Goal: Check status: Check status

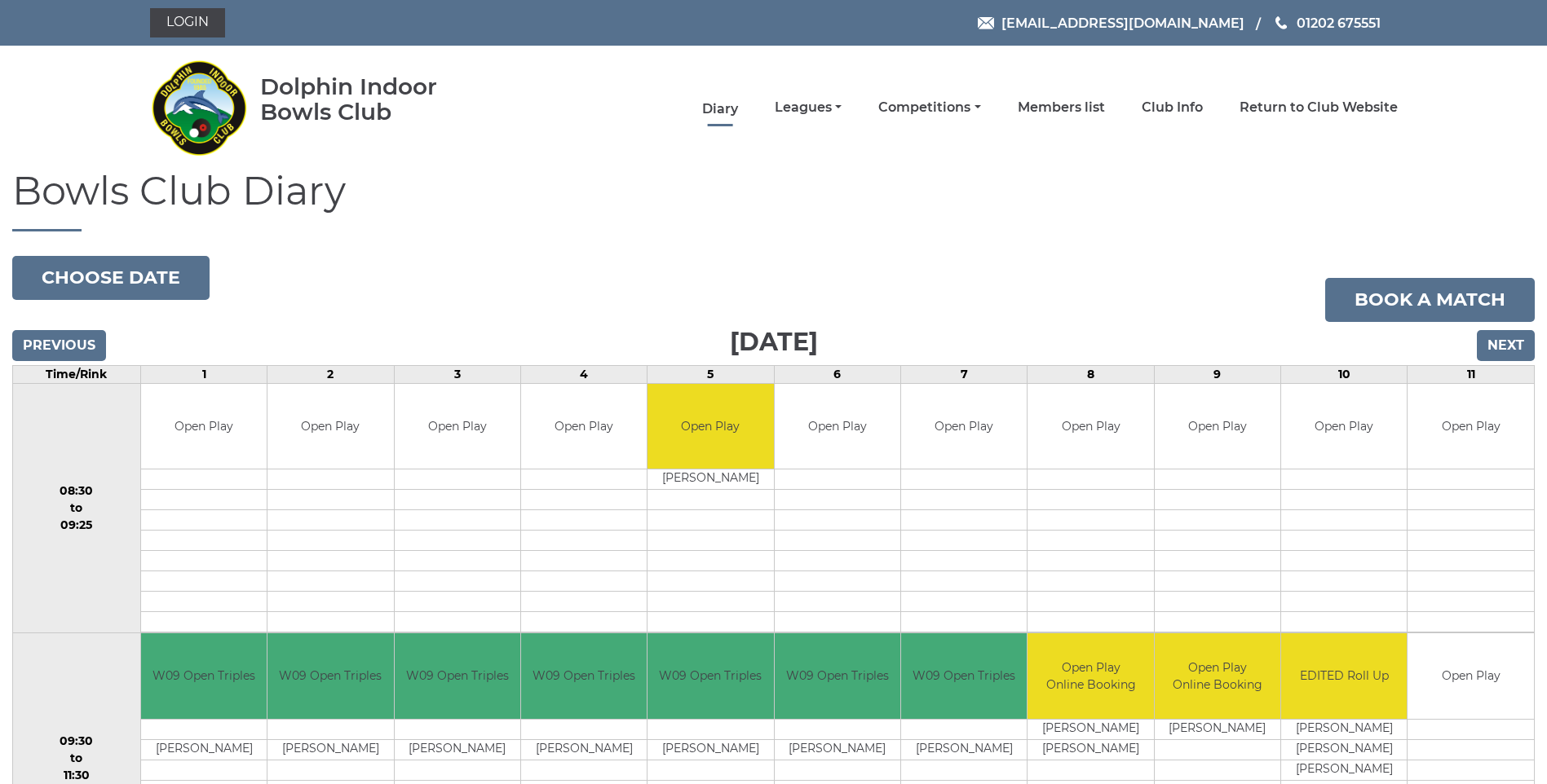
click at [714, 104] on link "Diary" at bounding box center [720, 109] width 36 height 18
click at [135, 273] on button "Choose date" at bounding box center [111, 277] width 198 height 44
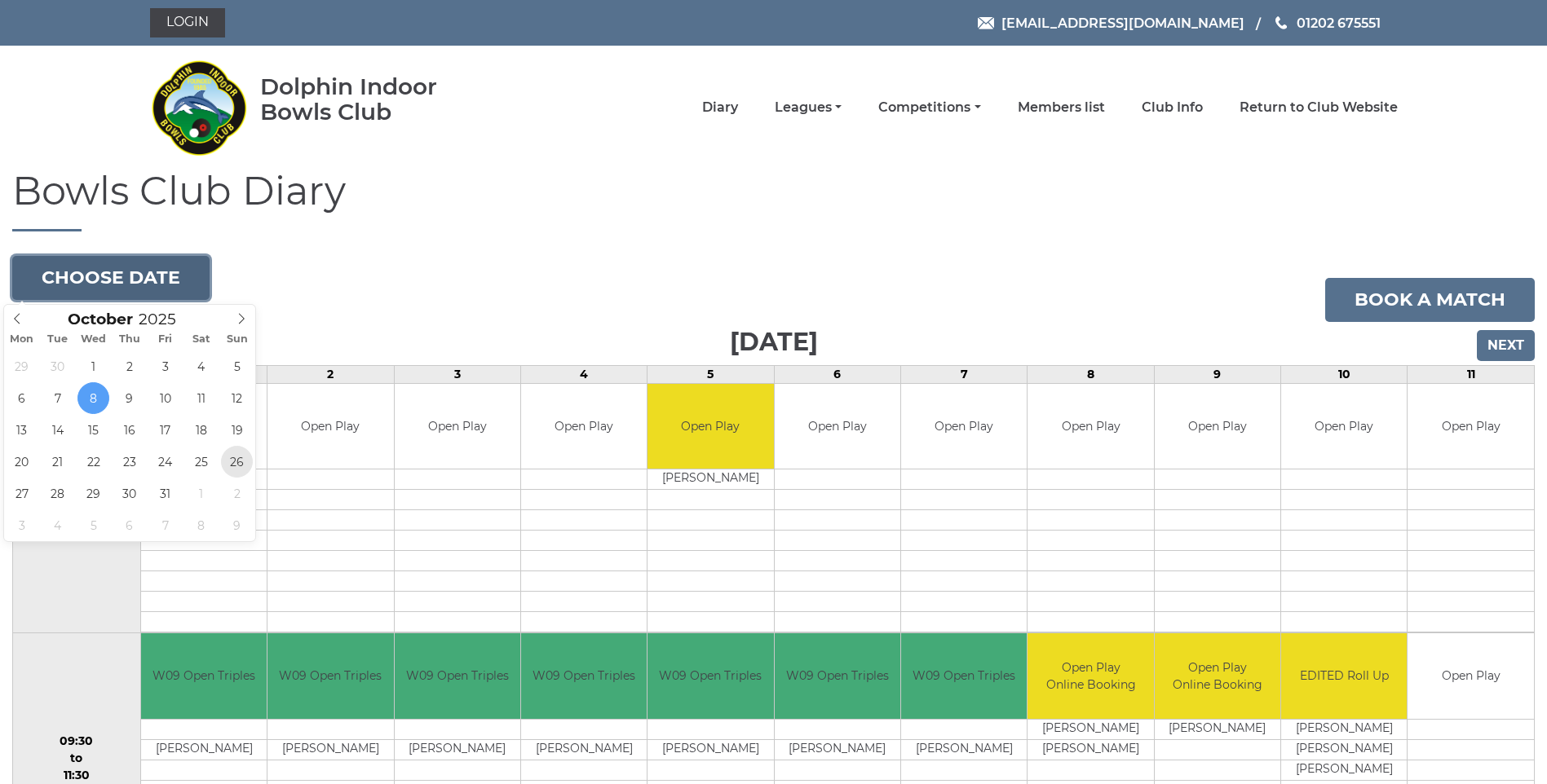
type input "2025-10-26"
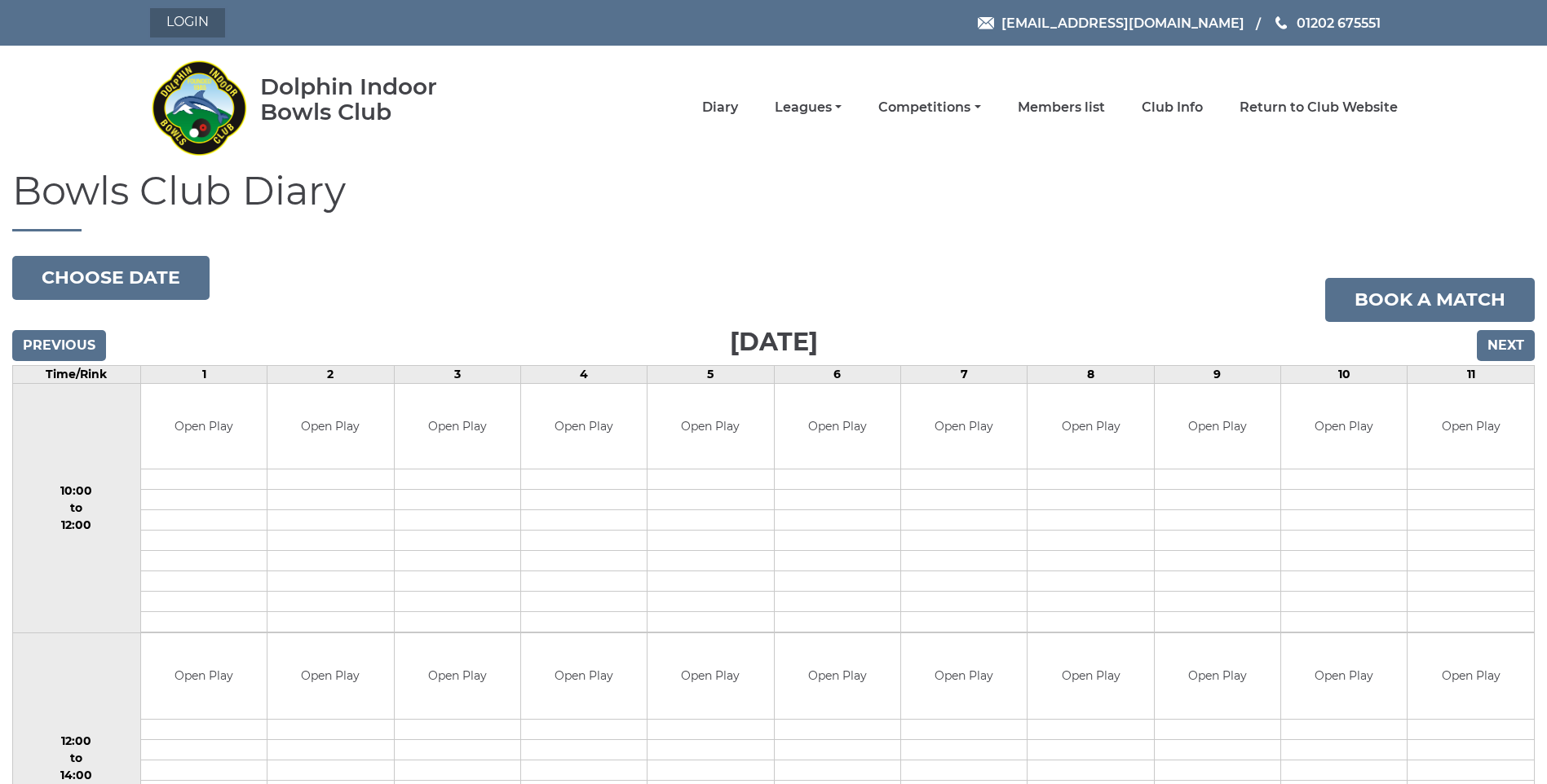
click at [218, 23] on link "Login" at bounding box center [187, 23] width 75 height 29
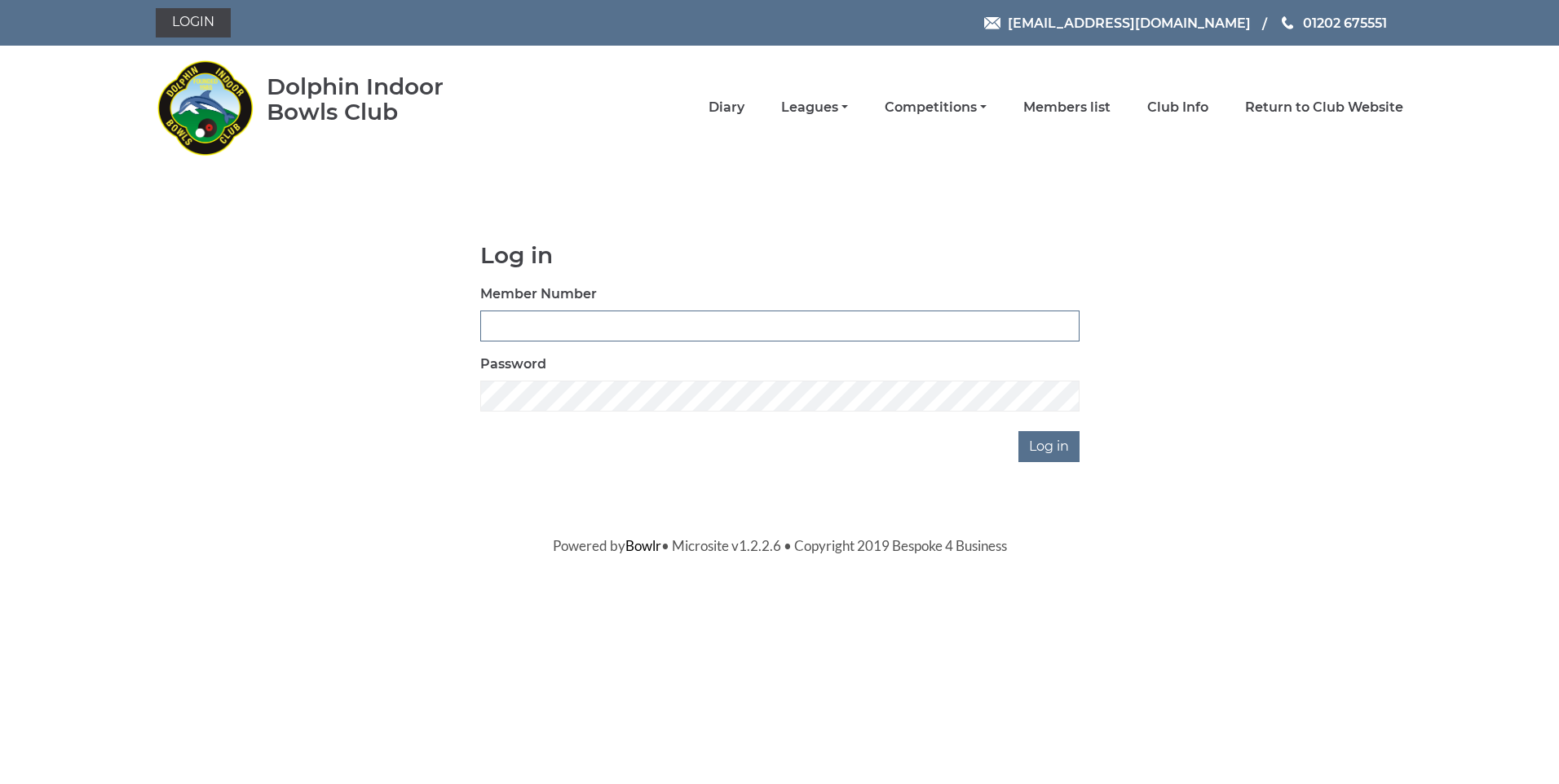
click at [531, 312] on input "Member Number" at bounding box center [780, 326] width 599 height 31
type input "3609"
click at [1037, 449] on input "Log in" at bounding box center [1049, 446] width 61 height 31
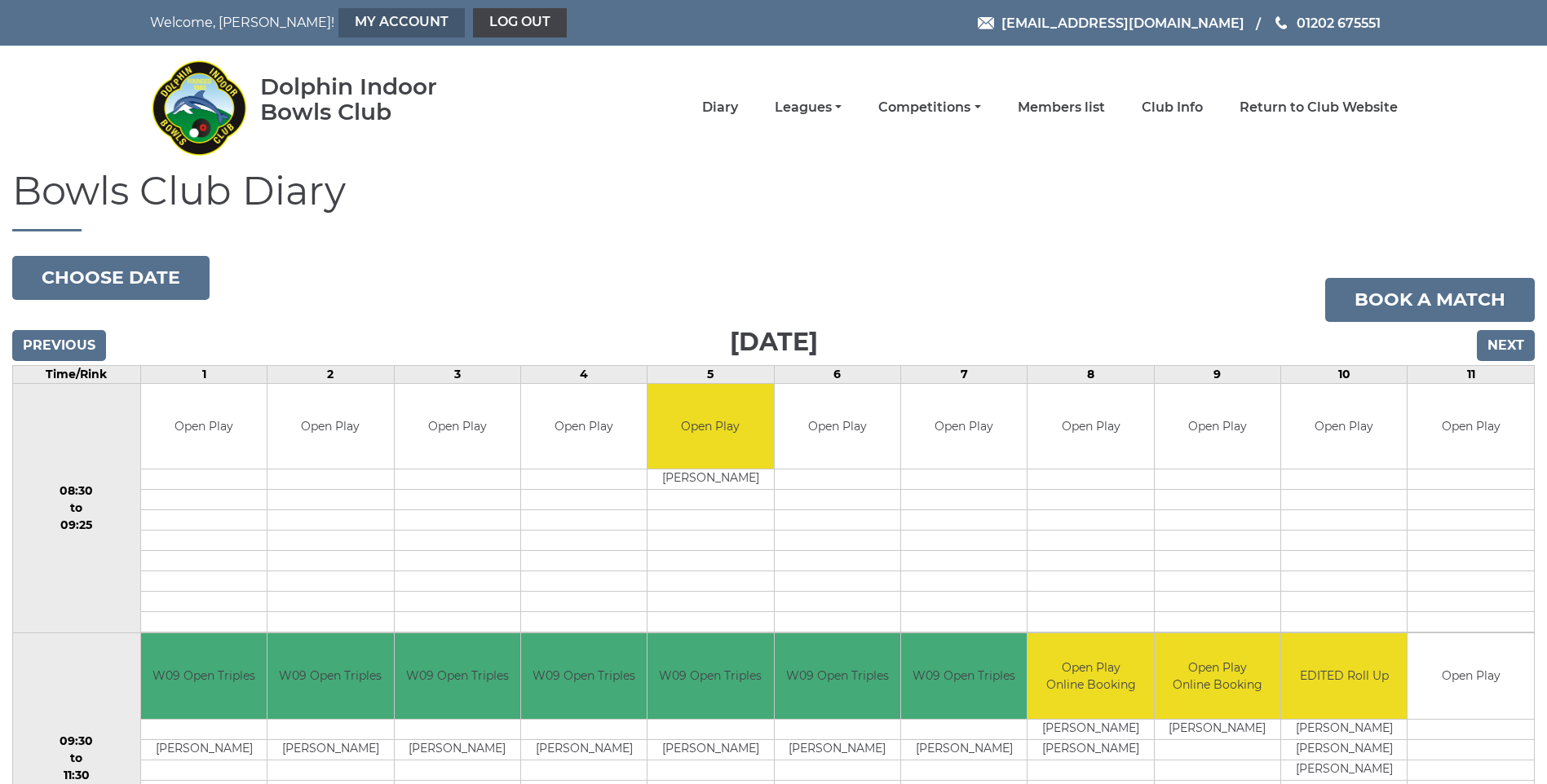
click at [339, 27] on link "My Account" at bounding box center [401, 23] width 126 height 29
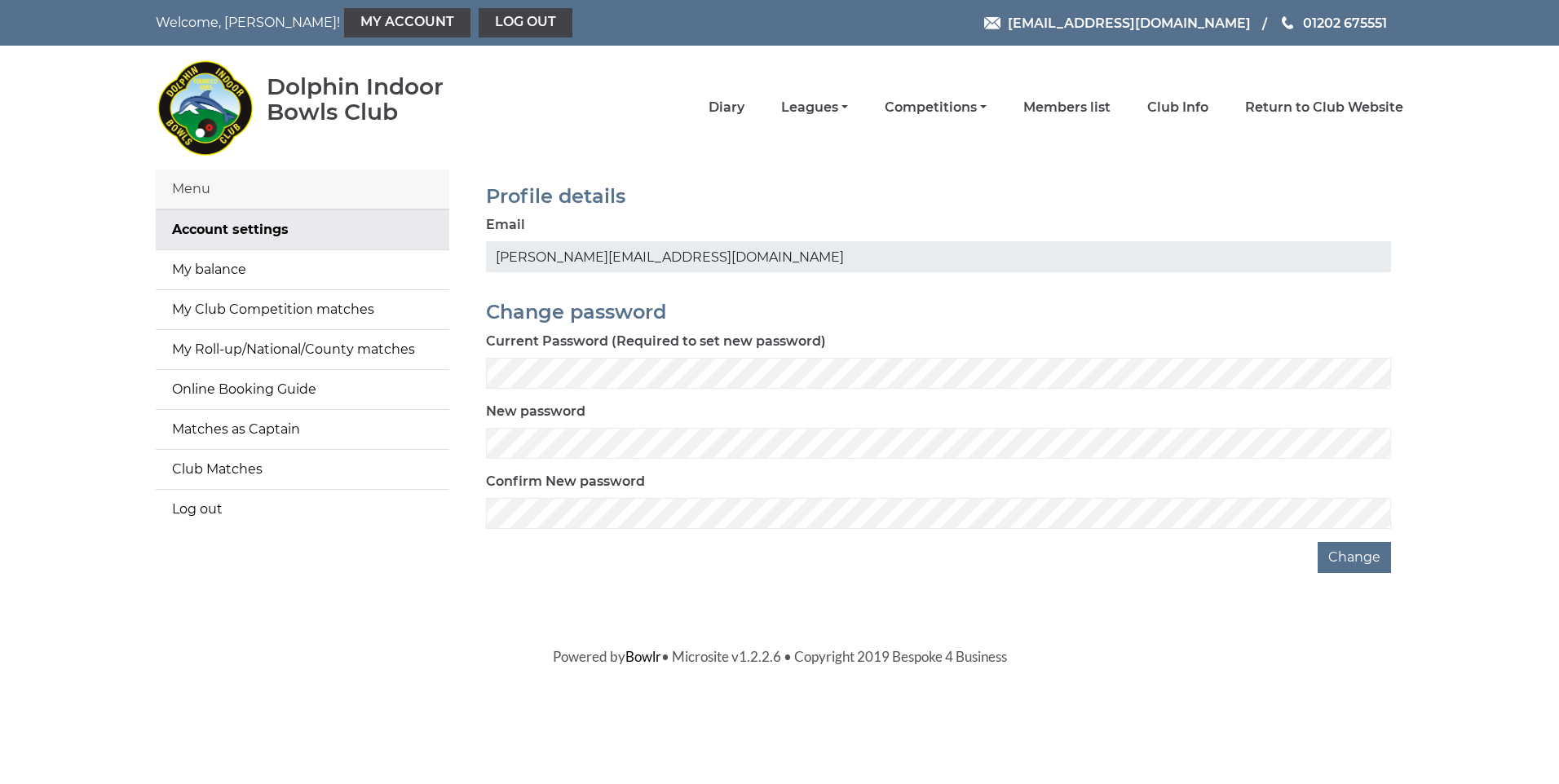
click at [207, 186] on div "Menu" at bounding box center [303, 189] width 294 height 40
click at [344, 17] on link "My Account" at bounding box center [406, 23] width 126 height 29
click at [272, 308] on link "My Club Competition matches" at bounding box center [303, 309] width 294 height 39
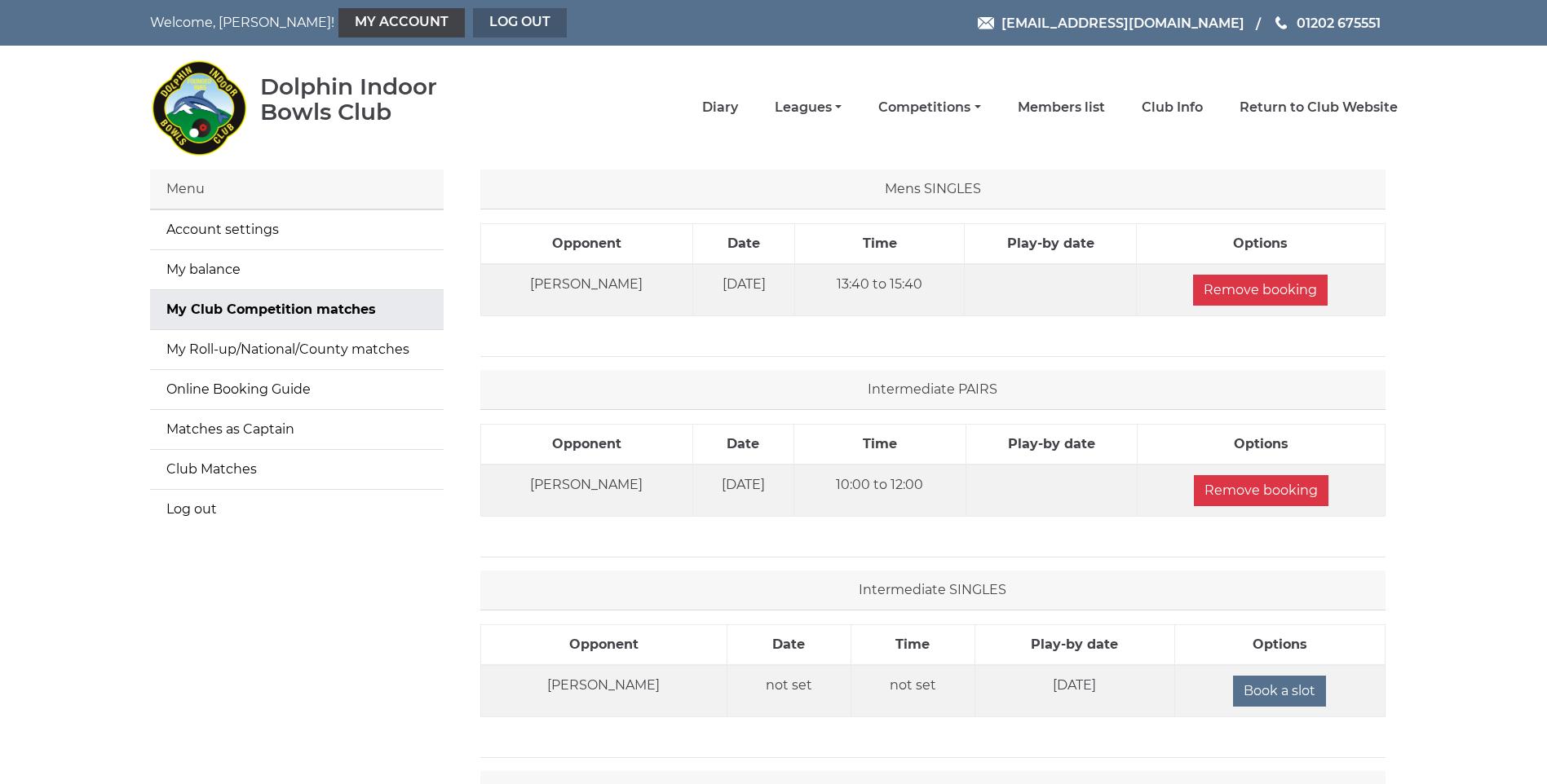
click at [473, 16] on link "Log out" at bounding box center [520, 23] width 94 height 29
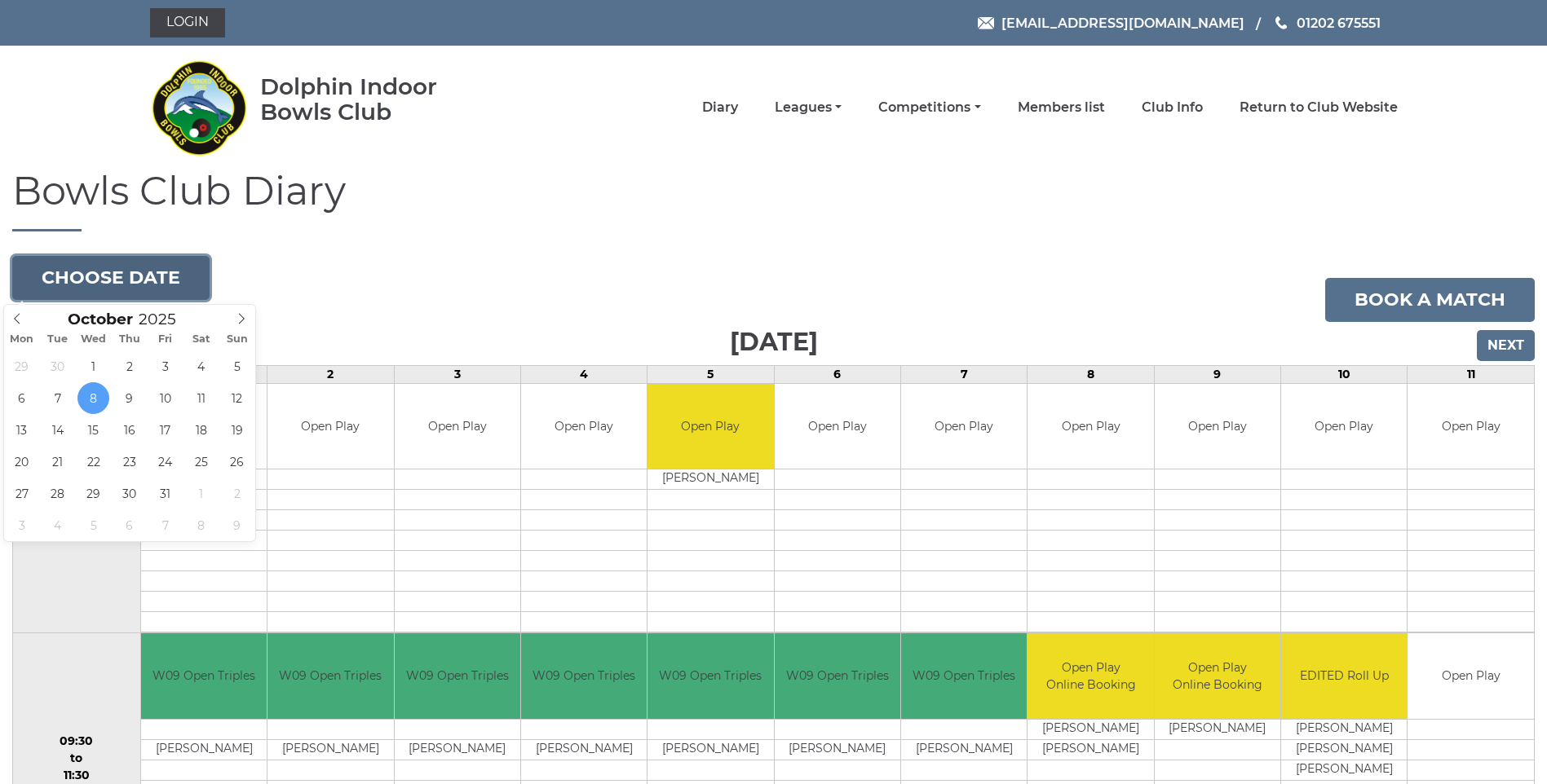
click at [122, 260] on button "Choose date" at bounding box center [111, 277] width 198 height 44
type input "[DATE]"
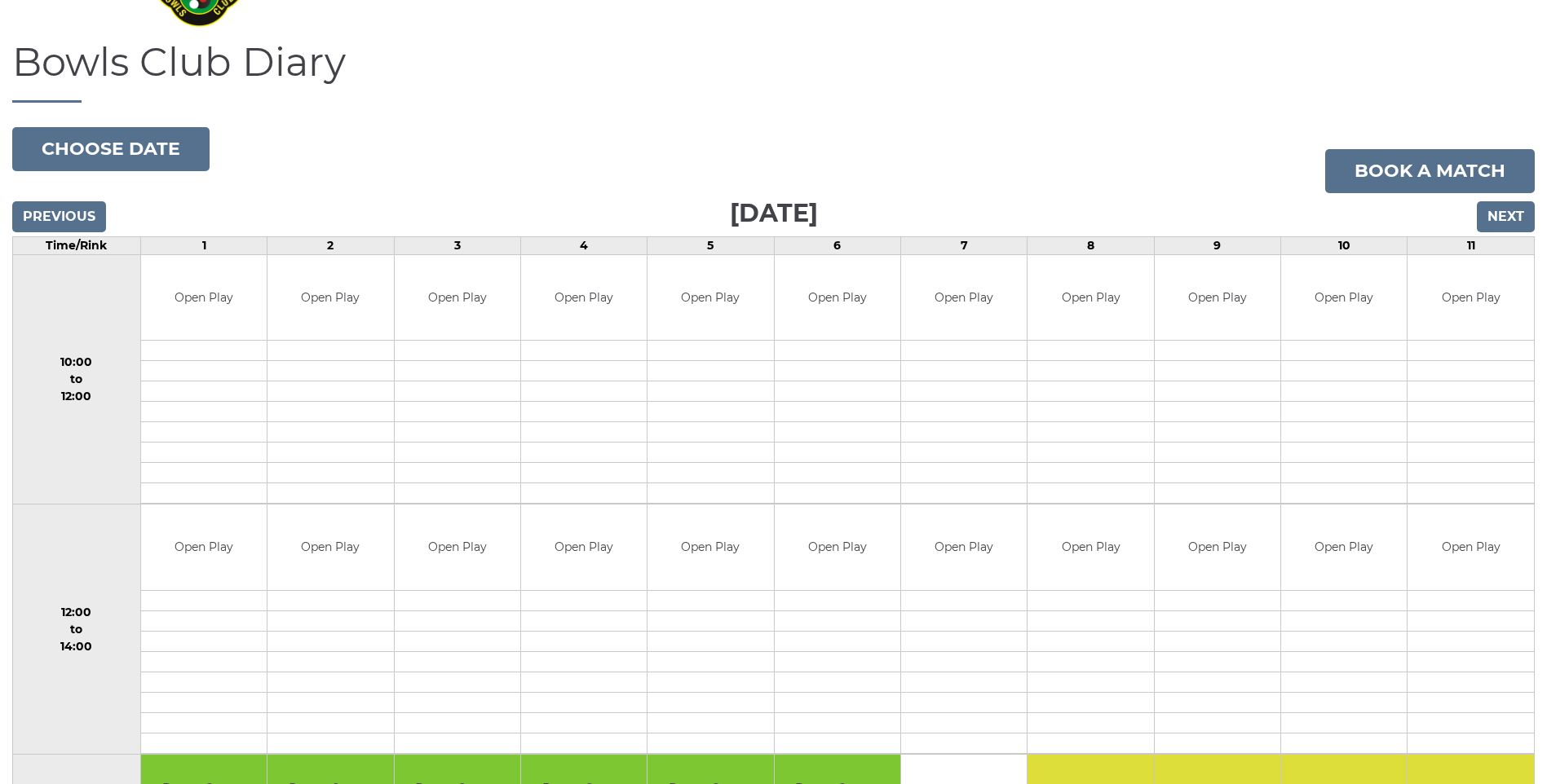
scroll to position [81, 0]
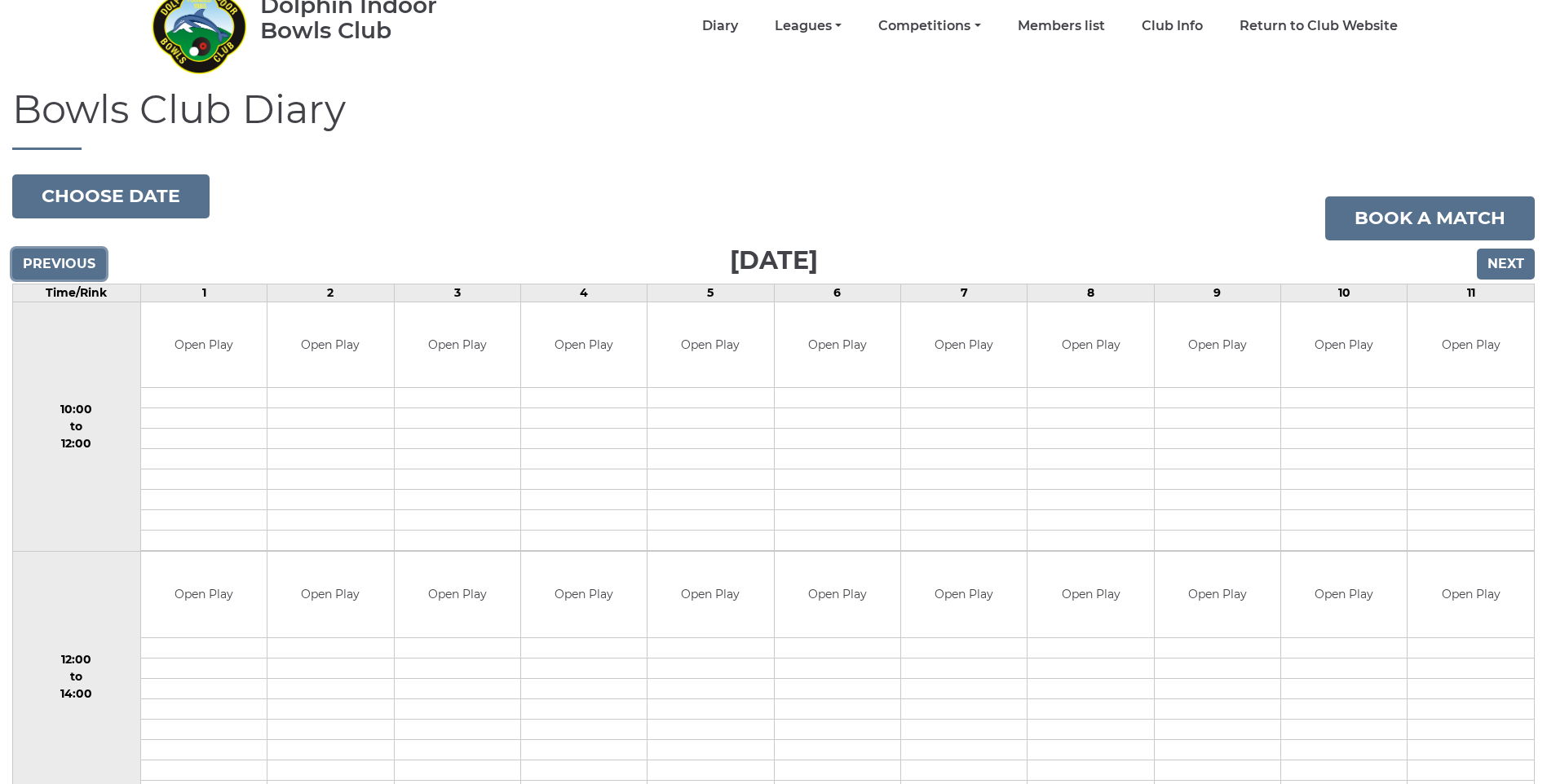
click at [84, 261] on input "Previous" at bounding box center [59, 264] width 94 height 31
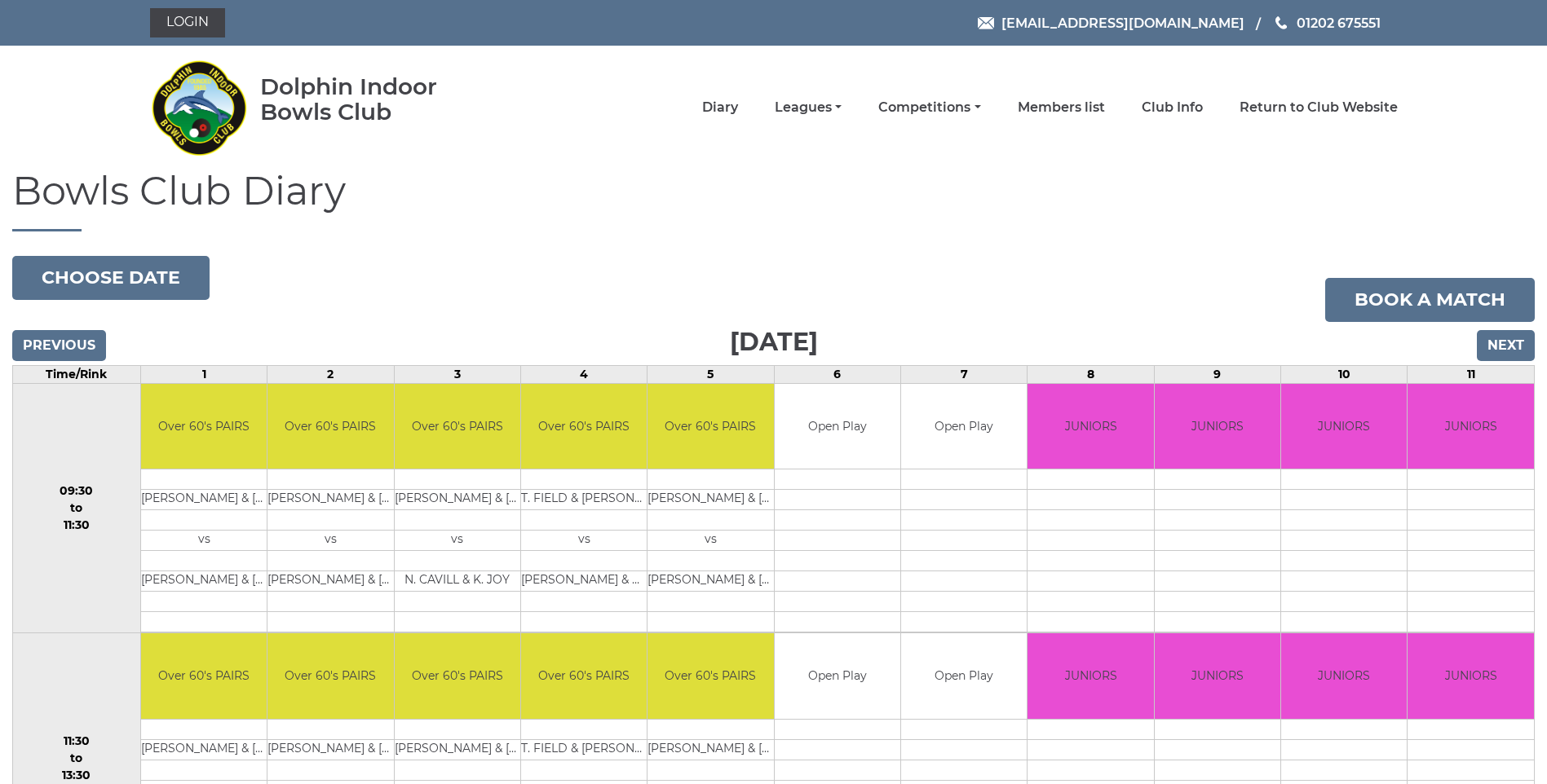
scroll to position [81, 0]
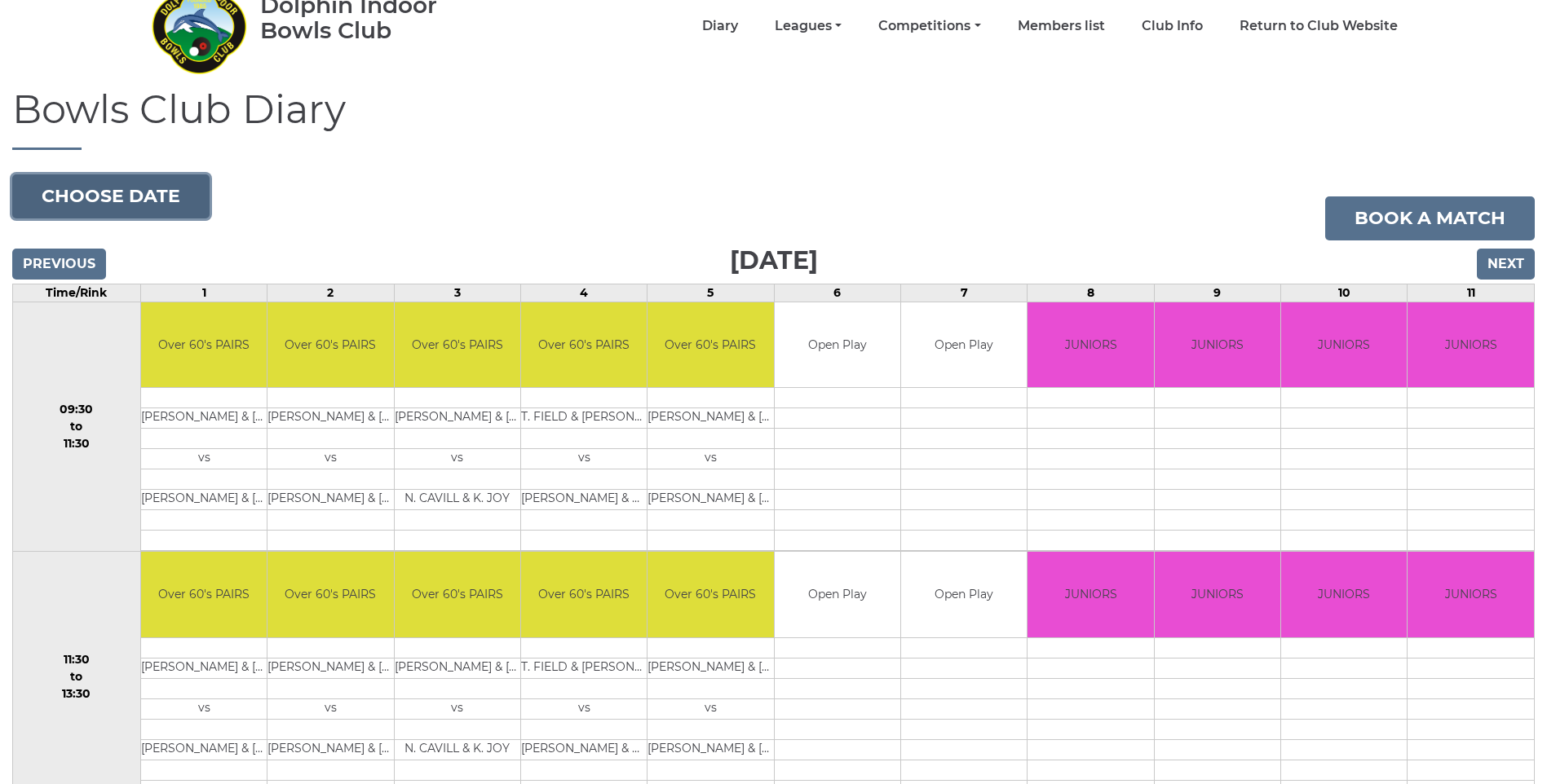
click at [117, 188] on button "Choose date" at bounding box center [111, 196] width 198 height 44
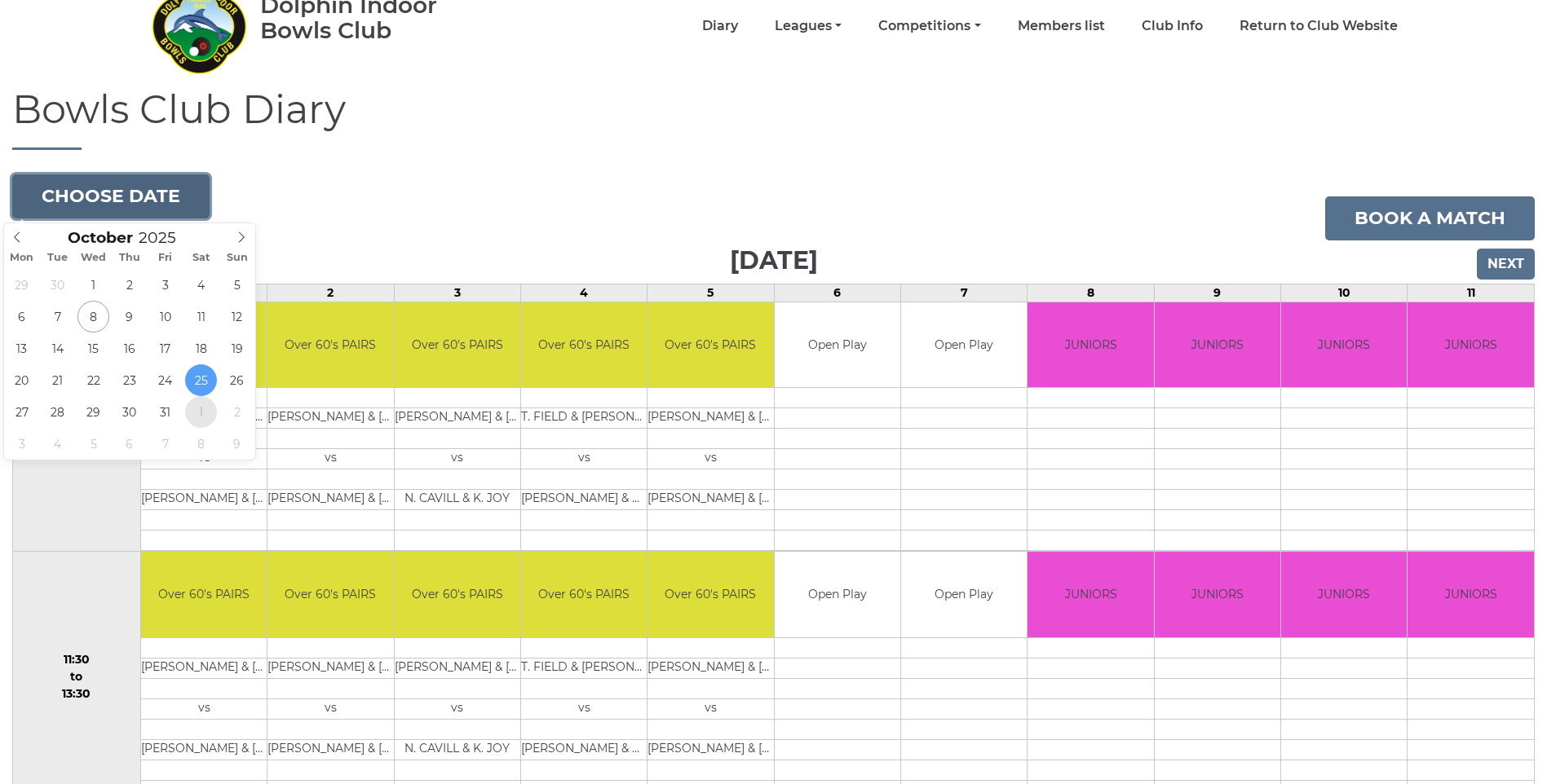
type input "2025-11-01"
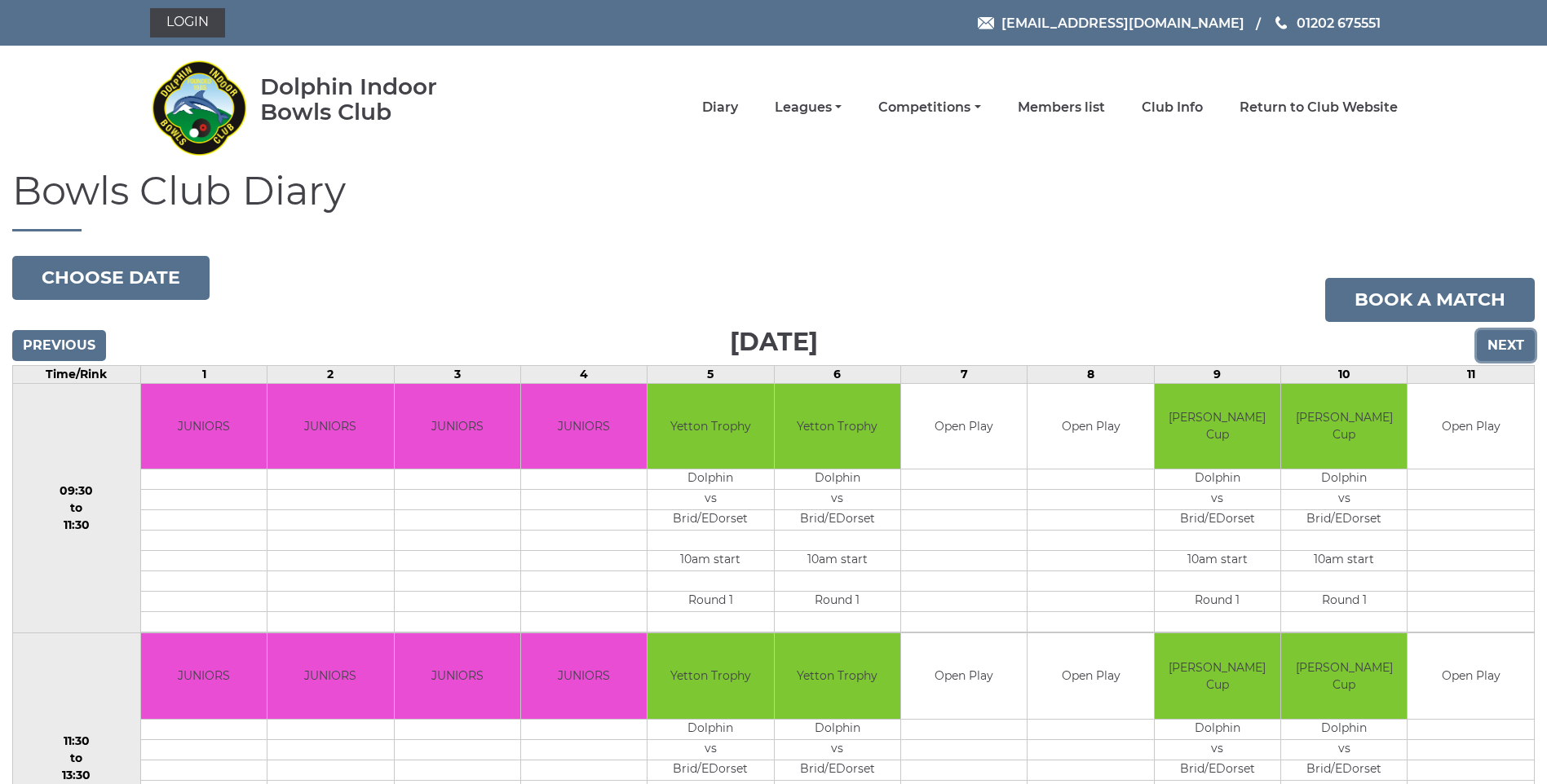
click at [1488, 339] on input "Next" at bounding box center [1505, 346] width 58 height 31
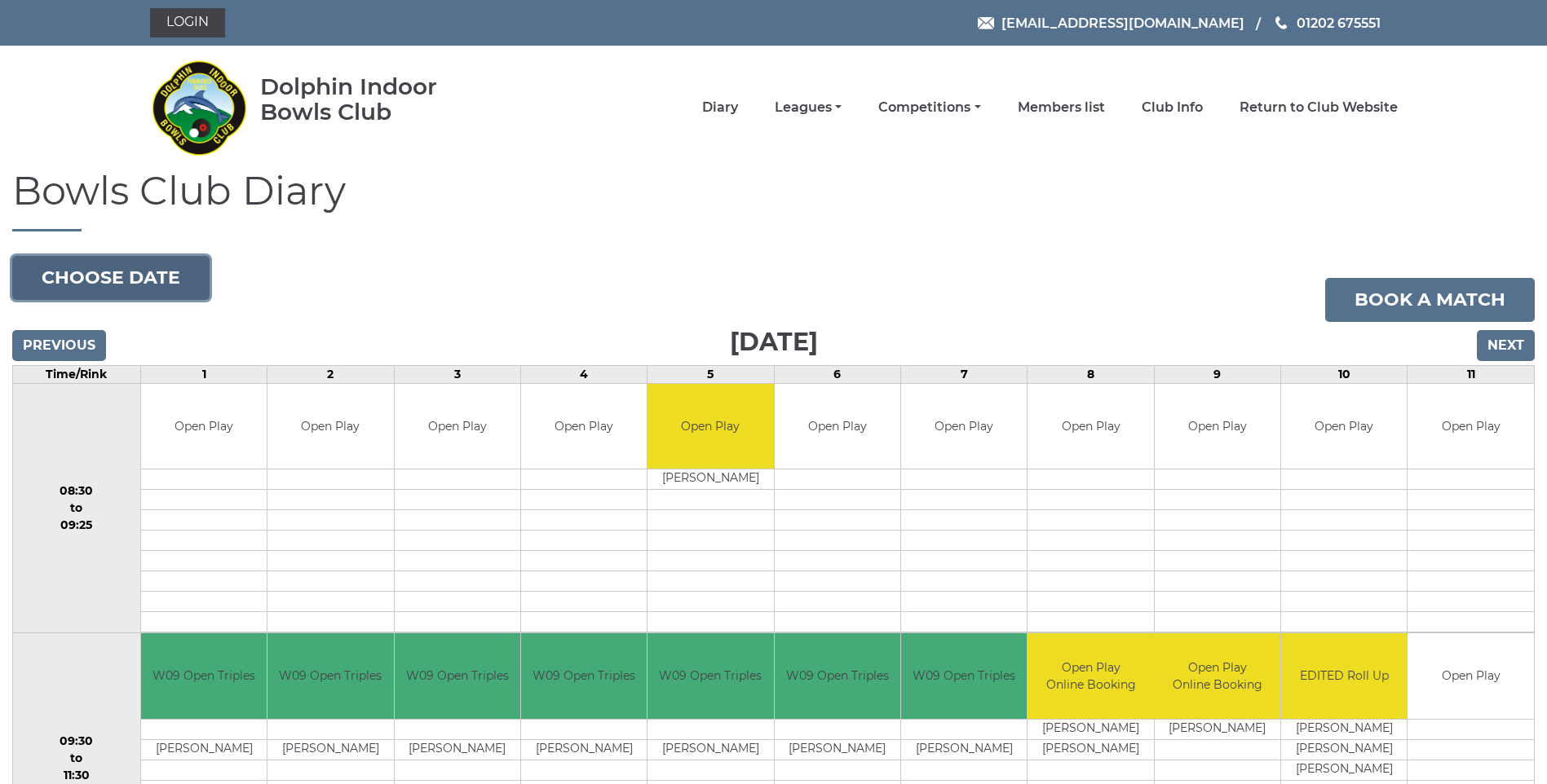
click at [171, 277] on button "Choose date" at bounding box center [111, 277] width 198 height 44
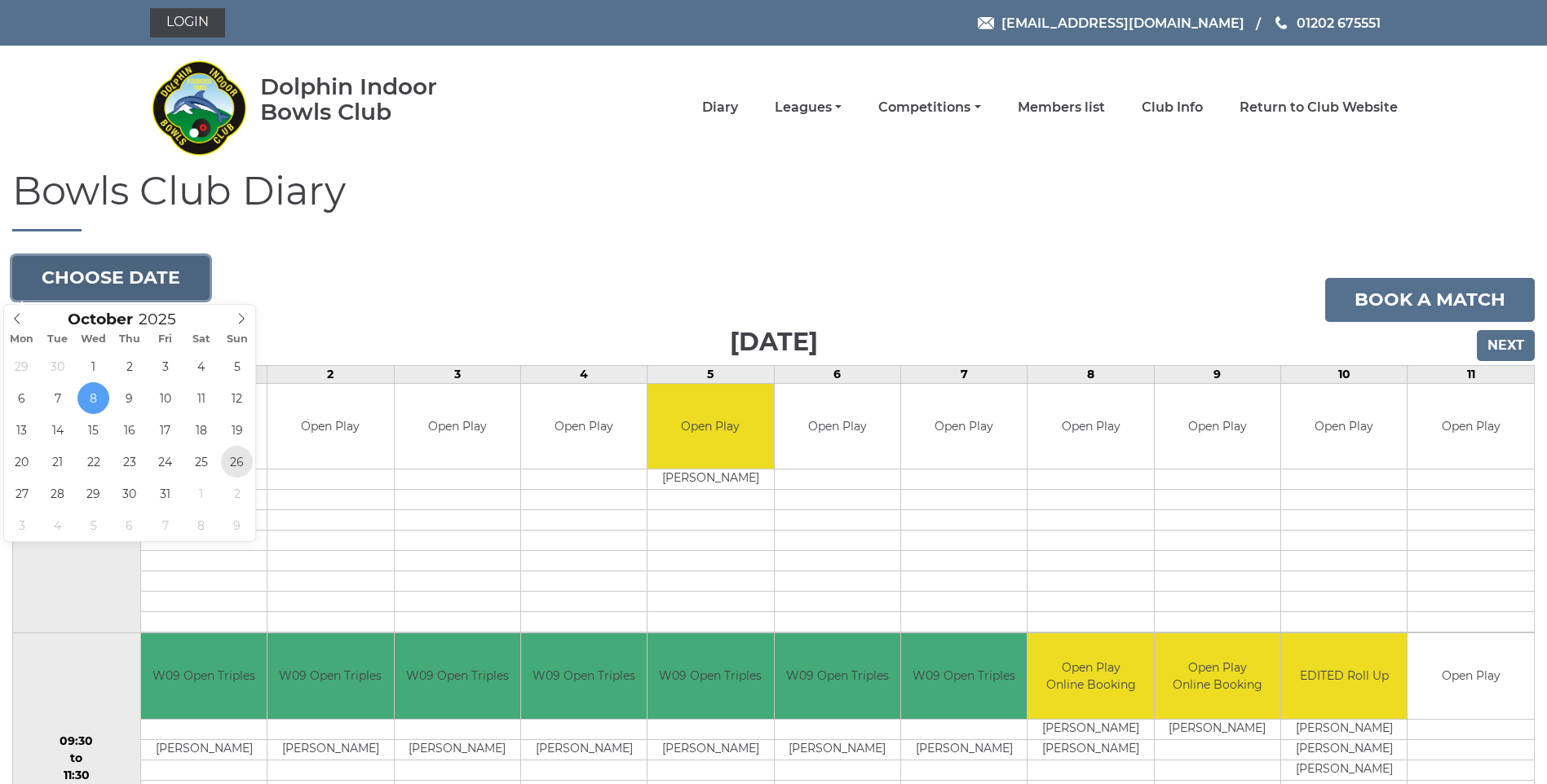
type input "[DATE]"
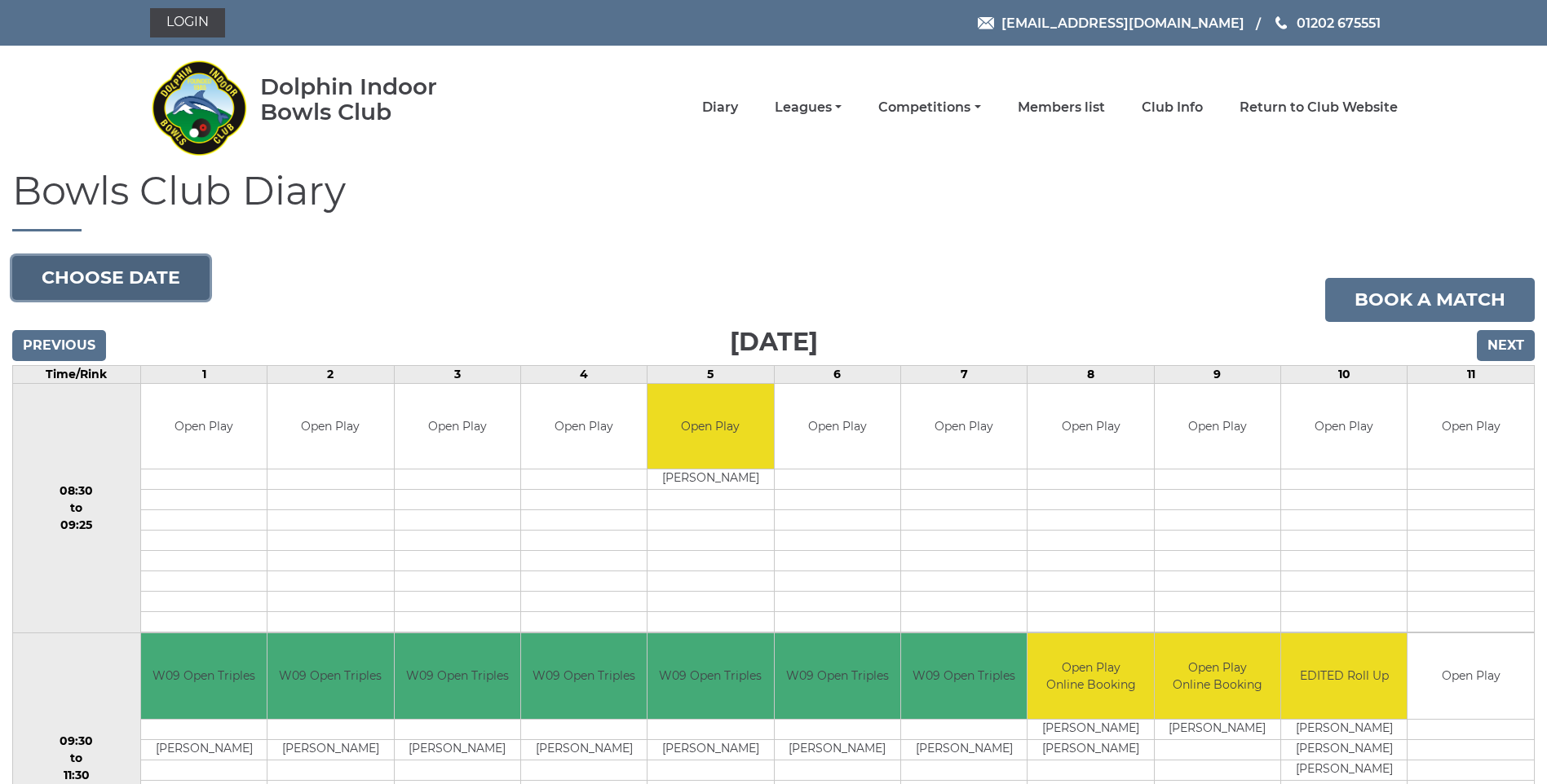
click at [110, 284] on button "Choose date" at bounding box center [111, 277] width 198 height 44
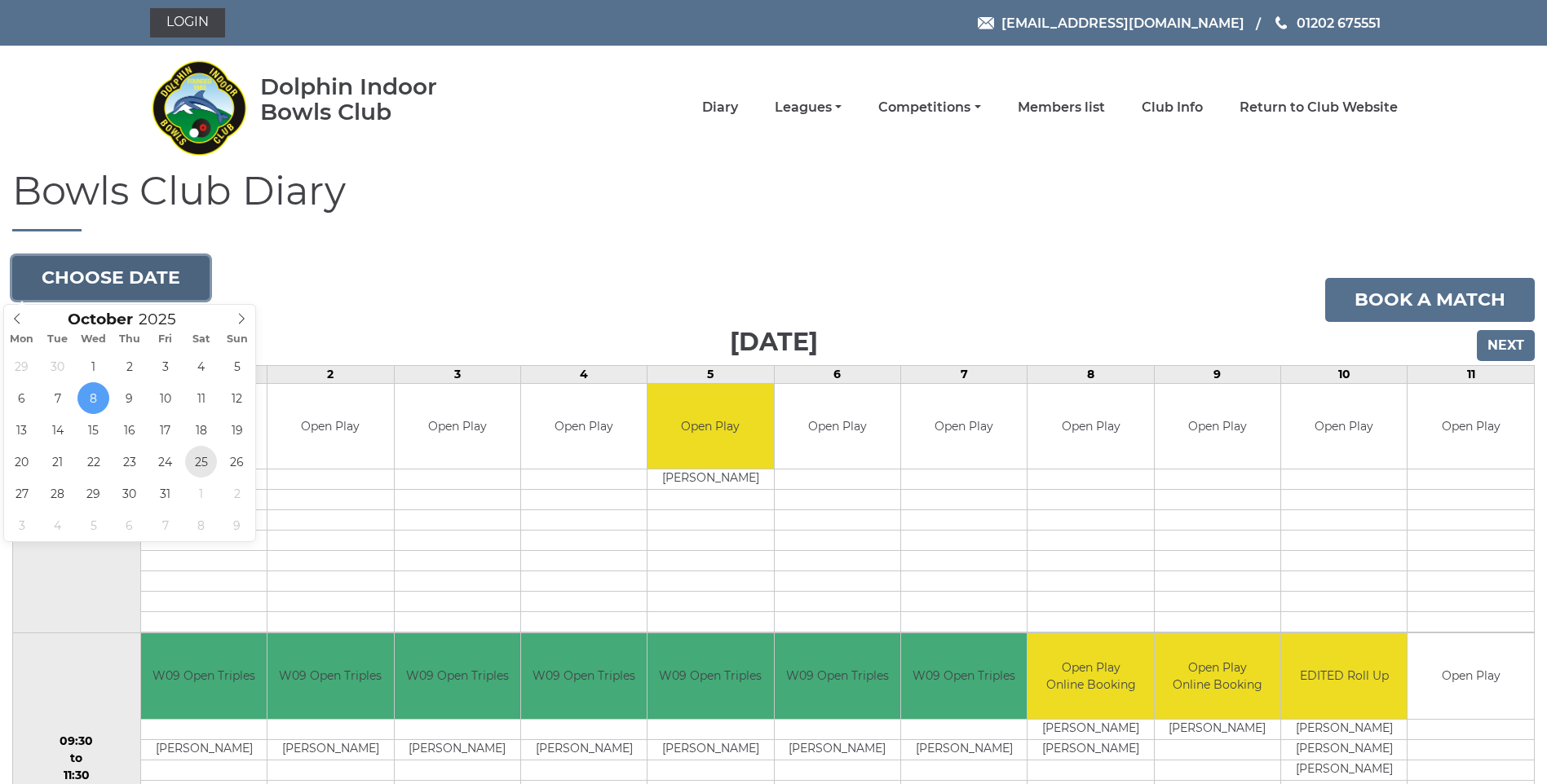
type input "2025-10-25"
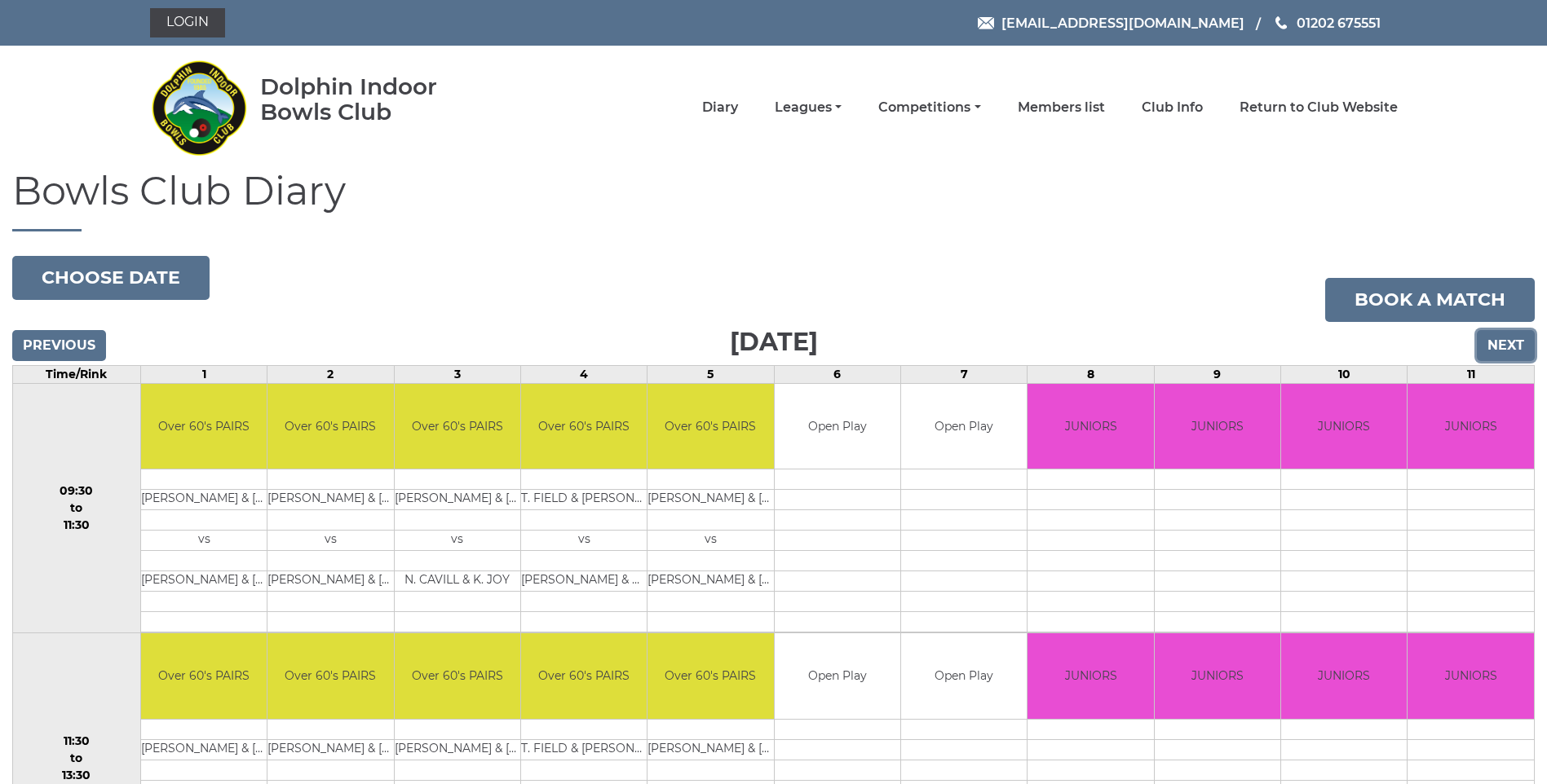
click at [1504, 339] on input "Next" at bounding box center [1505, 346] width 58 height 31
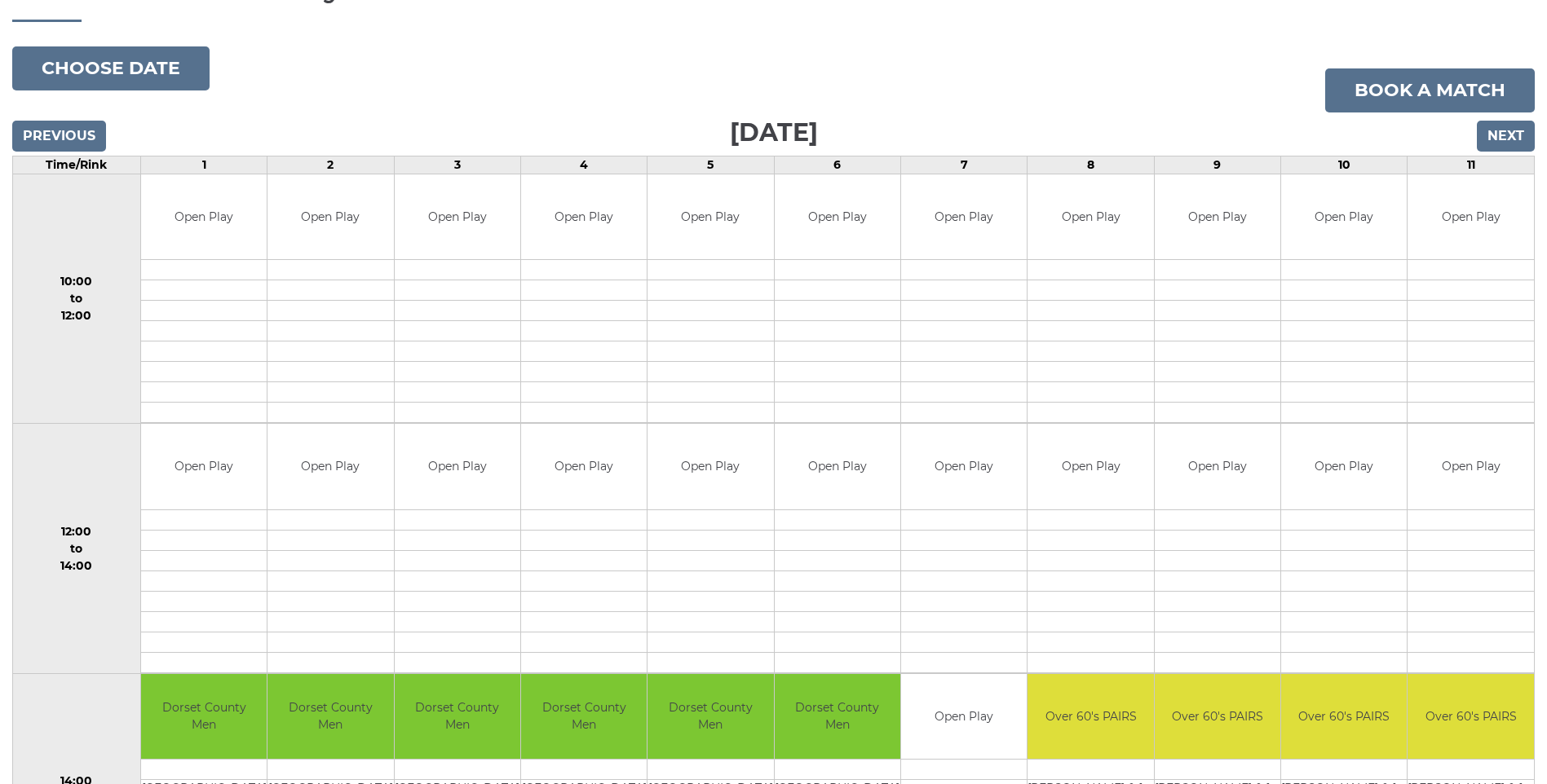
scroll to position [163, 0]
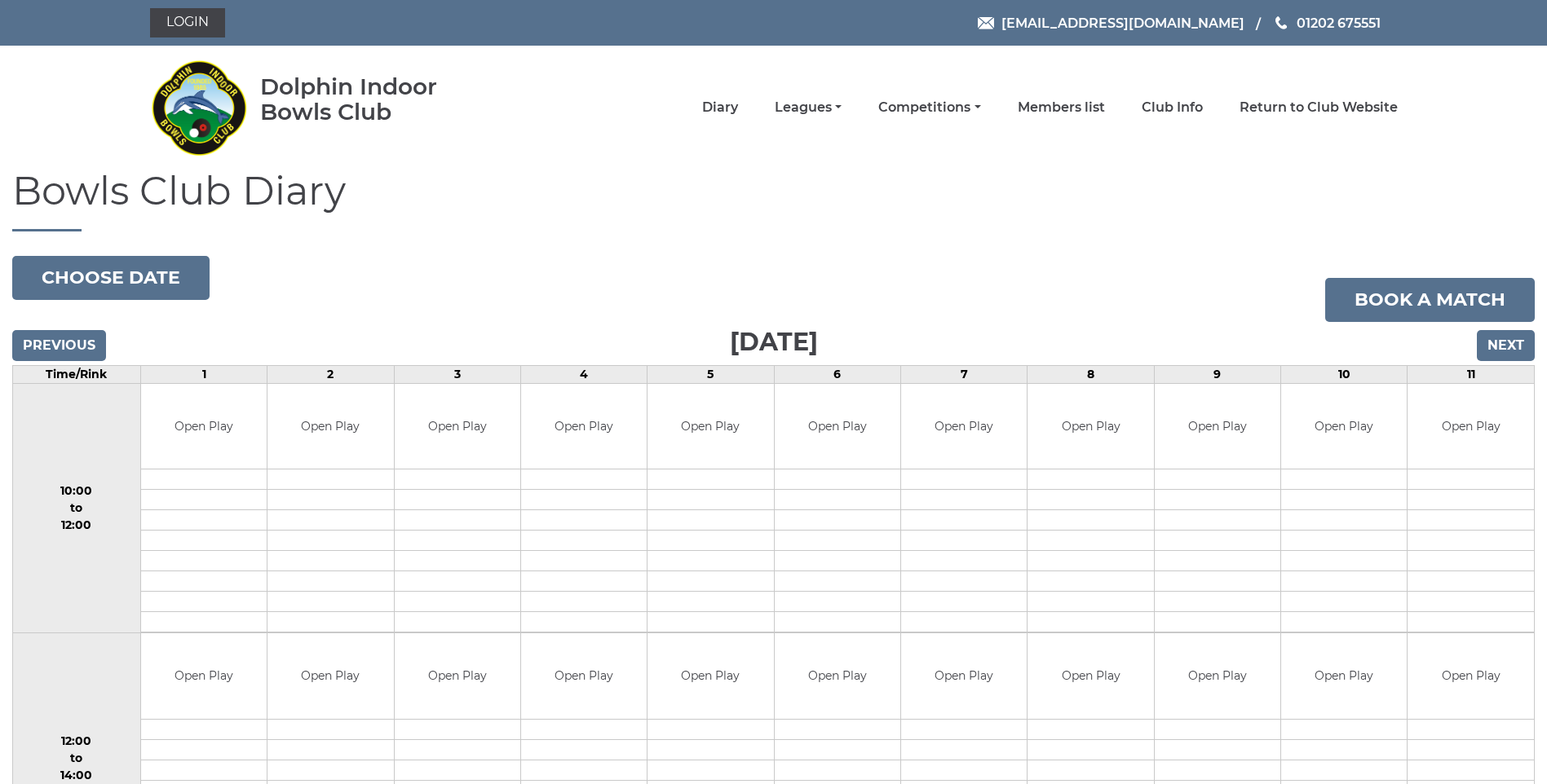
scroll to position [163, 0]
